Goal: Information Seeking & Learning: Learn about a topic

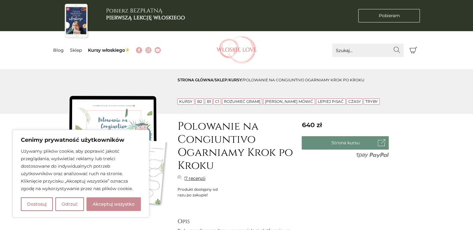
click at [134, 207] on button "Akceptuj wszystko" at bounding box center [113, 204] width 54 height 14
checkbox input "true"
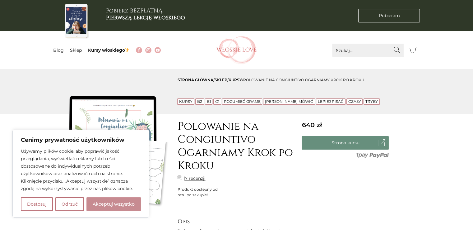
checkbox input "true"
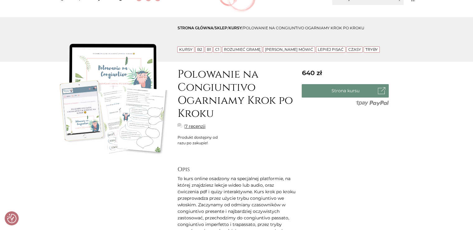
scroll to position [62, 0]
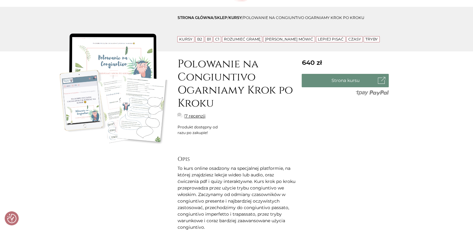
click at [193, 115] on link "7 recenzji" at bounding box center [195, 116] width 21 height 7
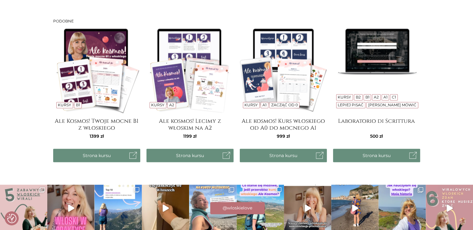
scroll to position [1049, 0]
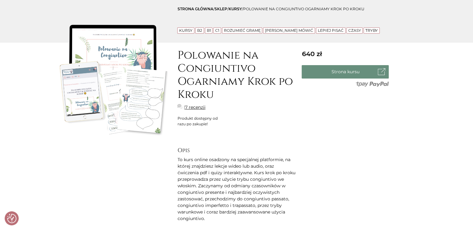
scroll to position [62, 0]
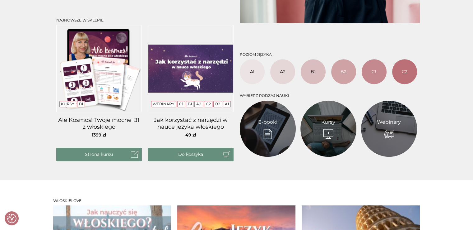
scroll to position [249, 0]
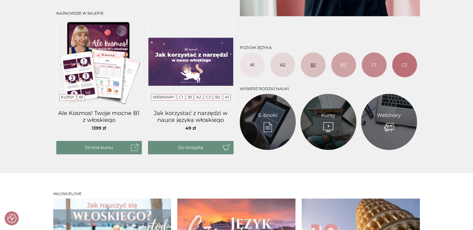
click at [311, 68] on link "B1" at bounding box center [313, 64] width 25 height 25
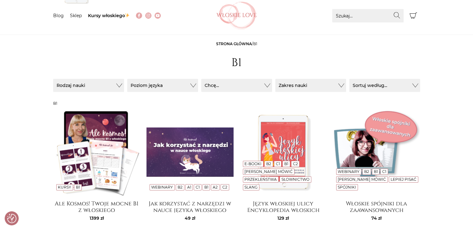
scroll to position [62, 0]
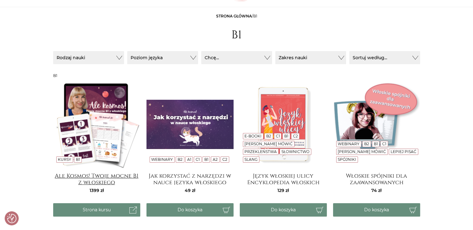
click at [96, 177] on h4 "Ale Kosmos! Twoje mocne B1 z włoskiego" at bounding box center [96, 178] width 87 height 12
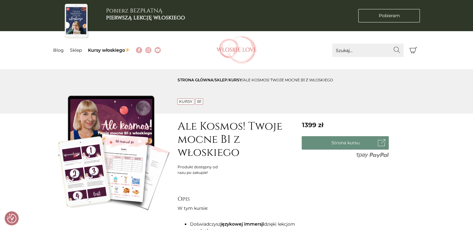
click at [88, 167] on img at bounding box center [112, 151] width 118 height 118
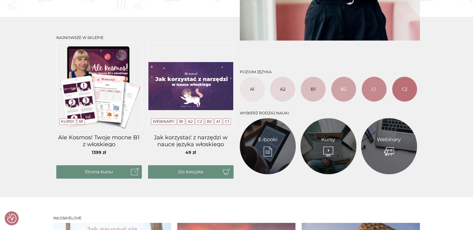
scroll to position [249, 0]
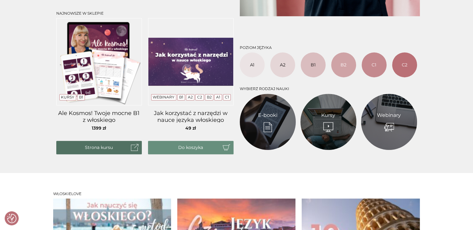
click at [99, 150] on link "Strona kursu" at bounding box center [99, 147] width 86 height 13
